Goal: Submit feedback/report problem: Submit feedback/report problem

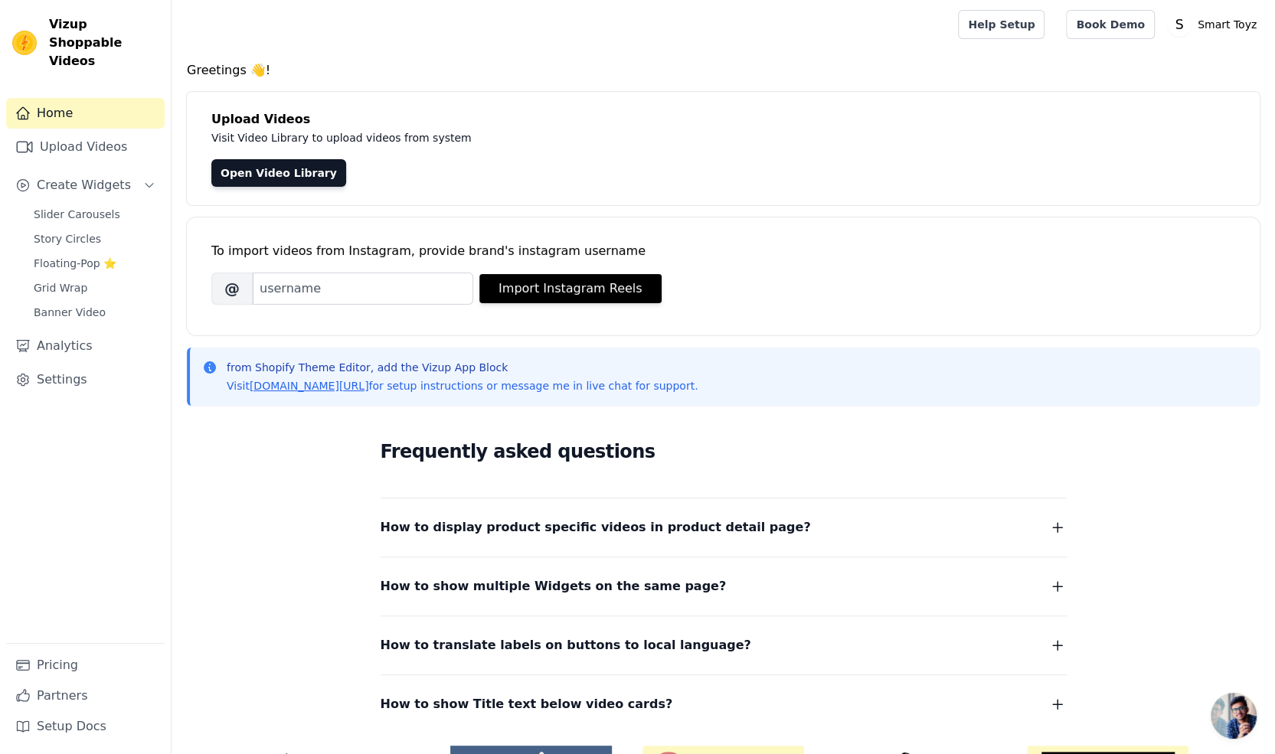
click at [1241, 721] on span "Open chat" at bounding box center [1234, 716] width 46 height 46
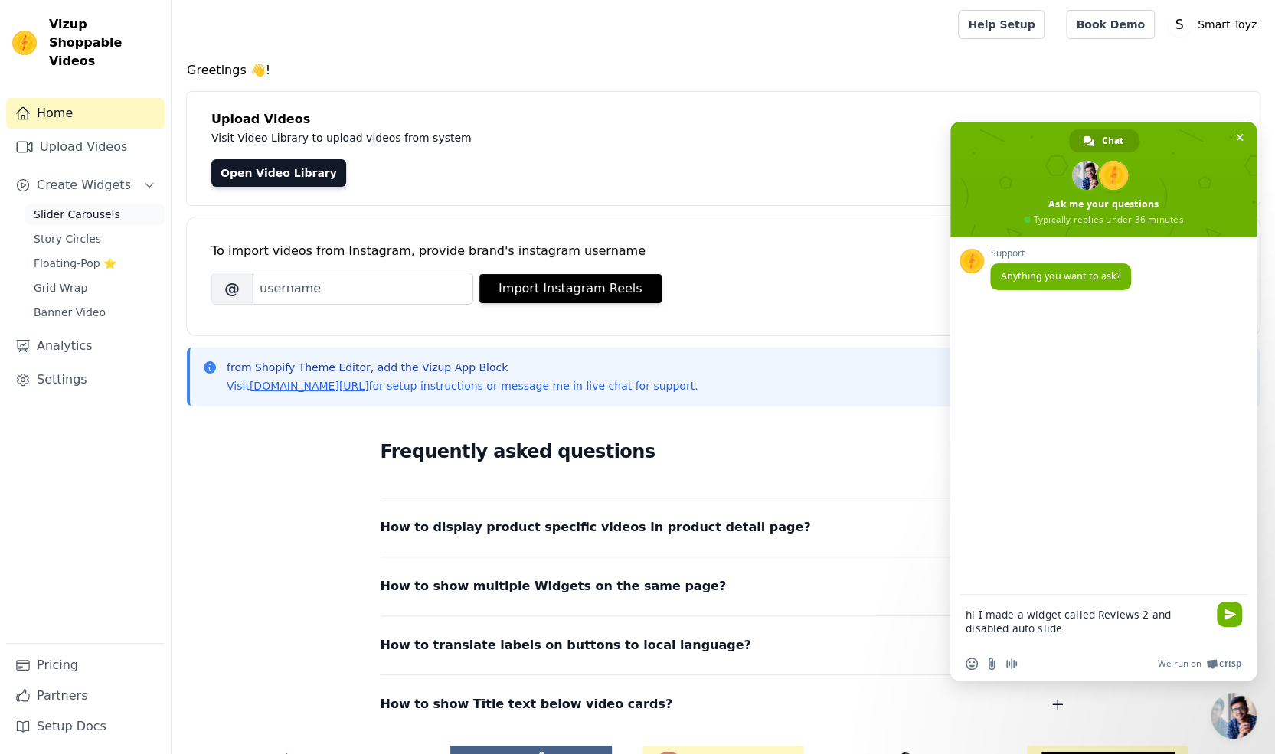
type textarea "hi I made a widget called Reviews 2 and disabled auto slide"
click at [90, 207] on span "Slider Carousels" at bounding box center [77, 214] width 87 height 15
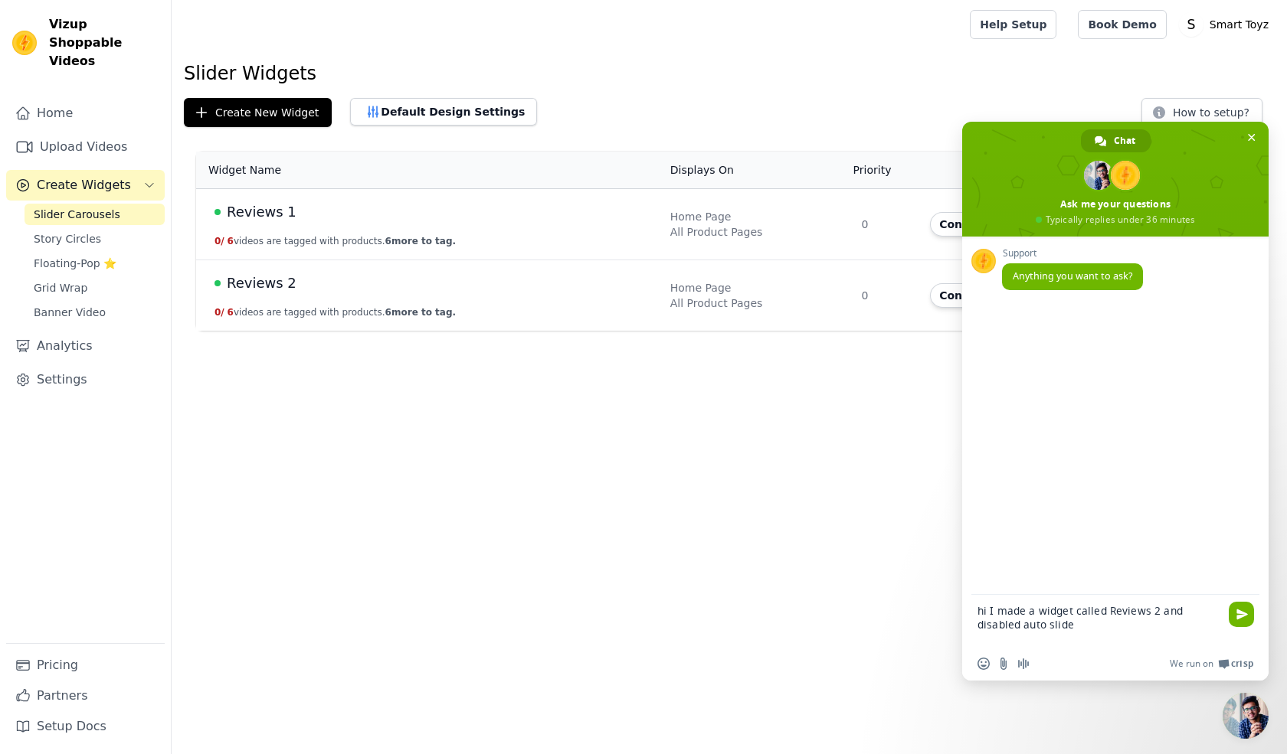
click at [564, 275] on div "Reviews 2" at bounding box center [432, 283] width 437 height 21
click at [938, 294] on button "Configure Widget" at bounding box center [992, 295] width 124 height 25
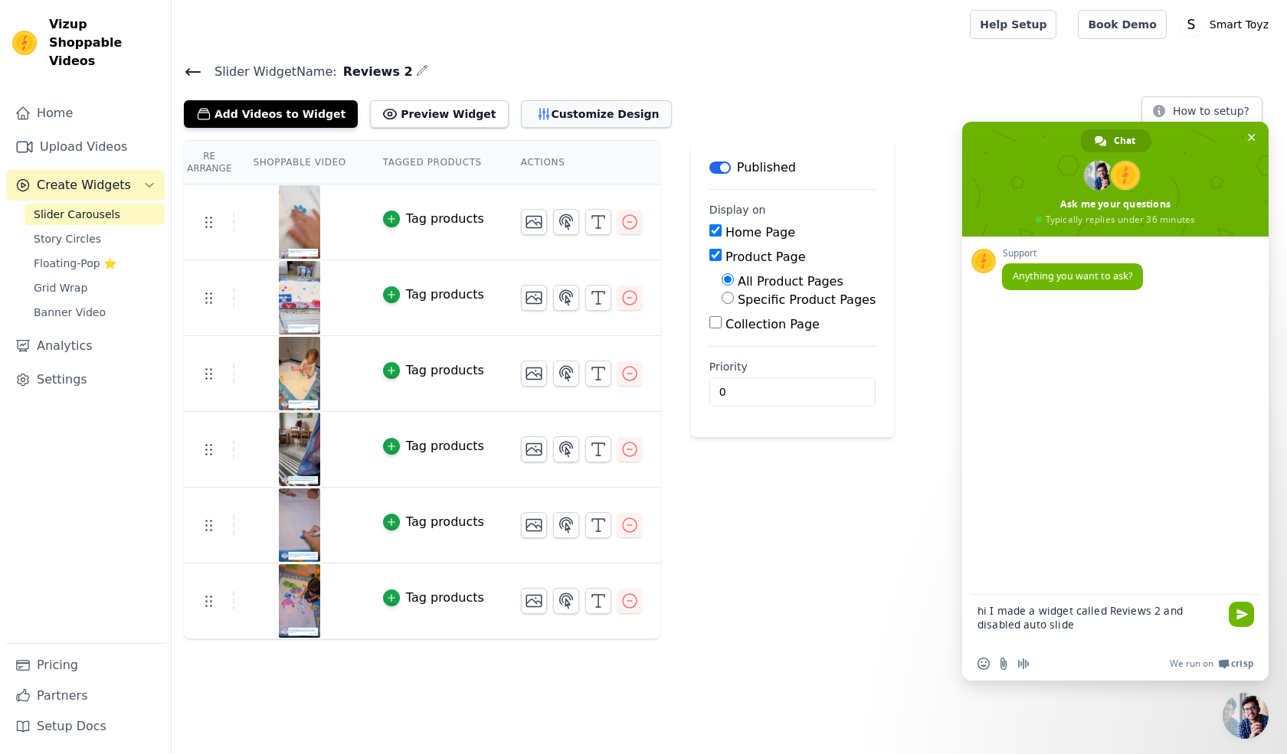
click at [536, 118] on button "Customize Design" at bounding box center [596, 114] width 151 height 28
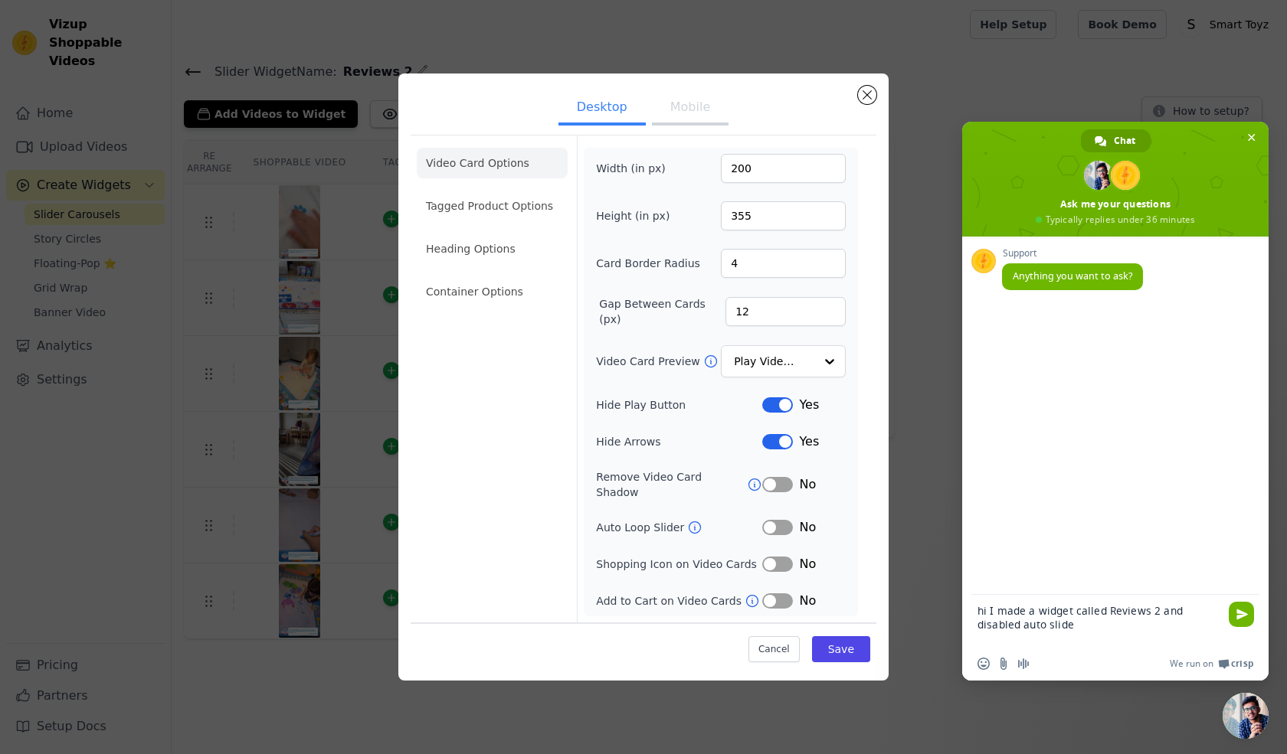
click at [1060, 628] on textarea "hi I made a widget called Reviews 2 and disabled auto slide" at bounding box center [1099, 621] width 245 height 52
type textarea "hi I made a widget called Reviews 2 and disabled auto loop slider but still aut…"
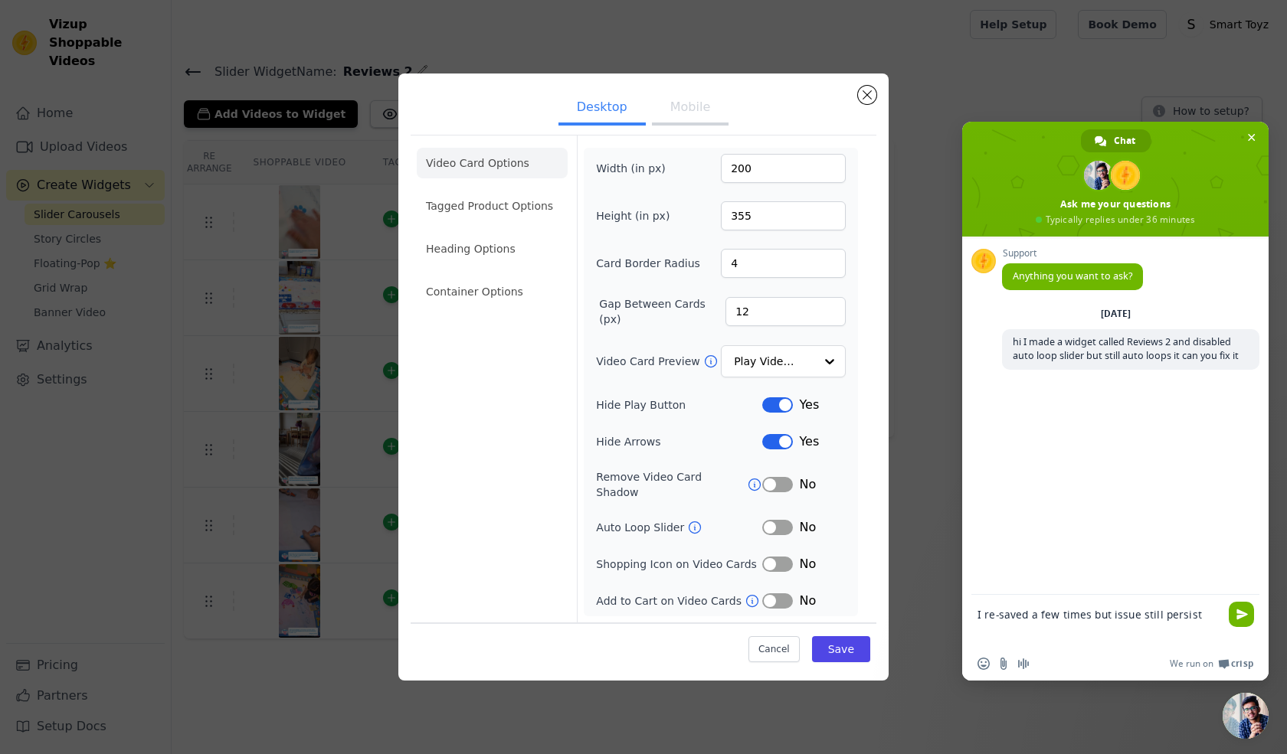
type textarea "I re-saved a few times but issue still persists"
click at [852, 93] on div "Desktop Mobile Video Card Options Tagged Product Options Heading Options Contai…" at bounding box center [643, 377] width 490 height 607
click at [861, 100] on button "Close modal" at bounding box center [867, 95] width 18 height 18
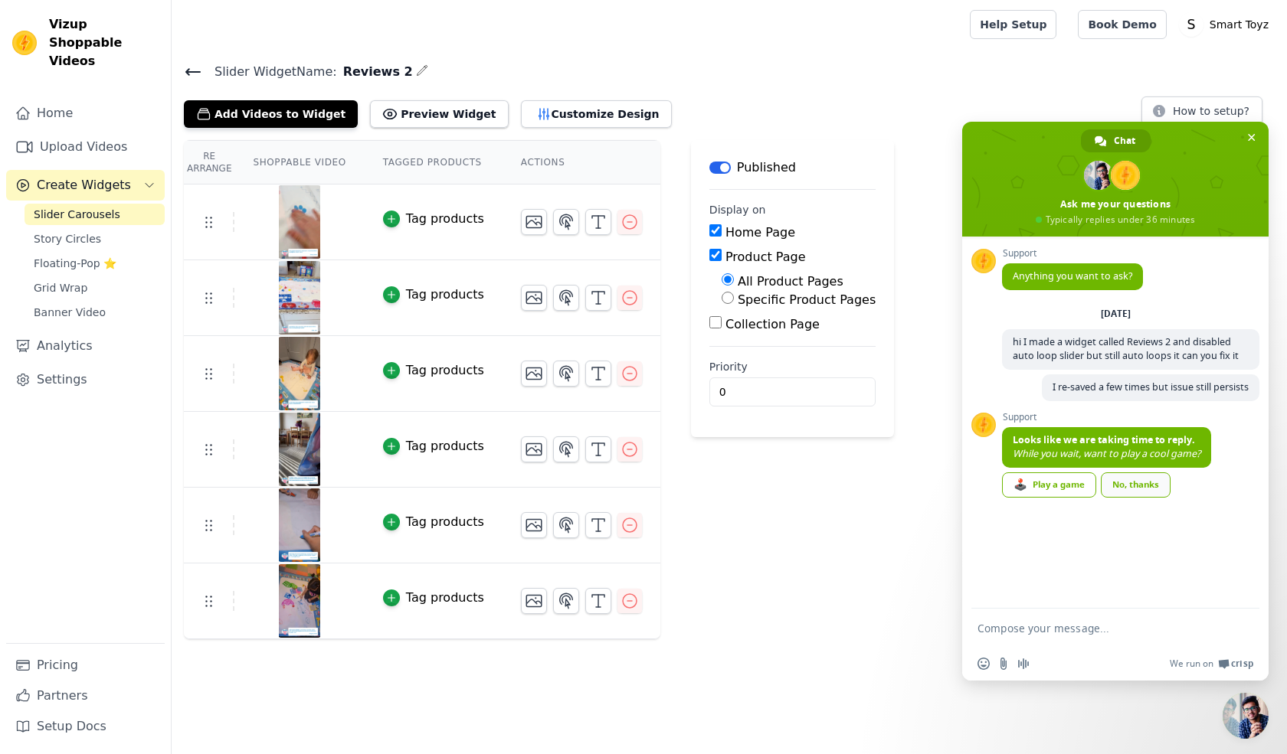
click at [1128, 494] on link "No, thanks" at bounding box center [1136, 485] width 70 height 25
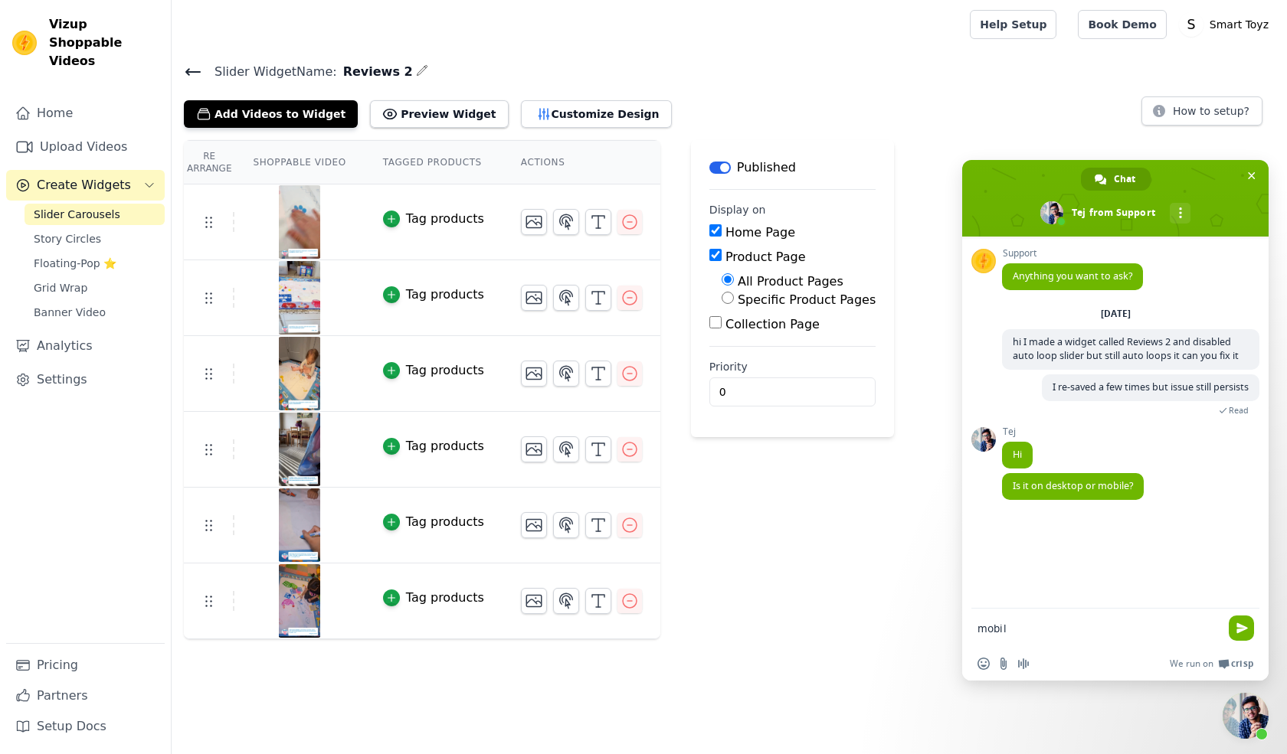
type textarea "mobile"
